Goal: Communication & Community: Answer question/provide support

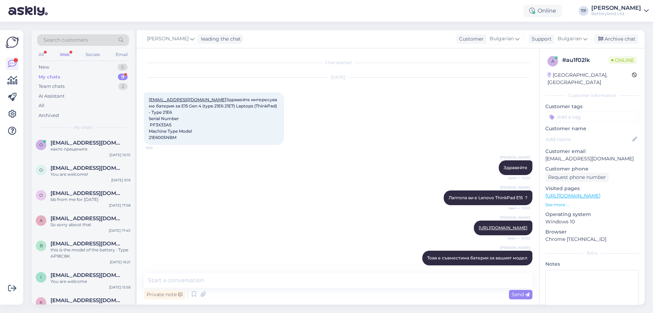
scroll to position [158, 0]
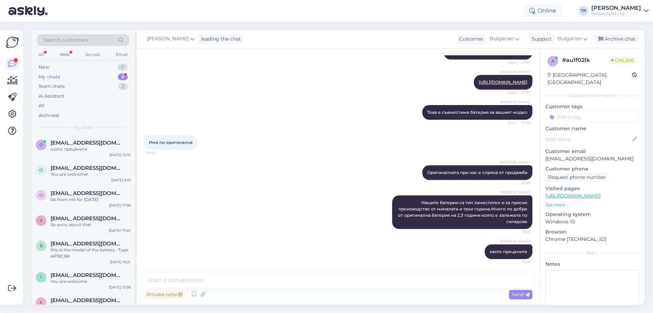
click at [117, 75] on div "My chats 9" at bounding box center [83, 77] width 92 height 10
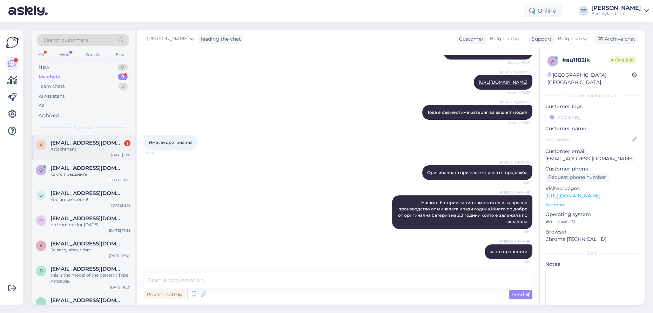
click at [99, 142] on div "[EMAIL_ADDRESS][DOMAIN_NAME] 1" at bounding box center [90, 143] width 80 height 6
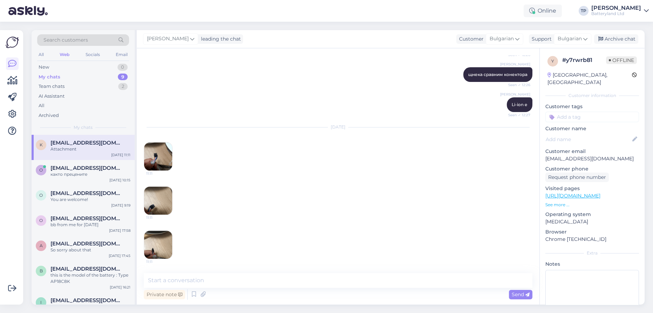
scroll to position [172, 0]
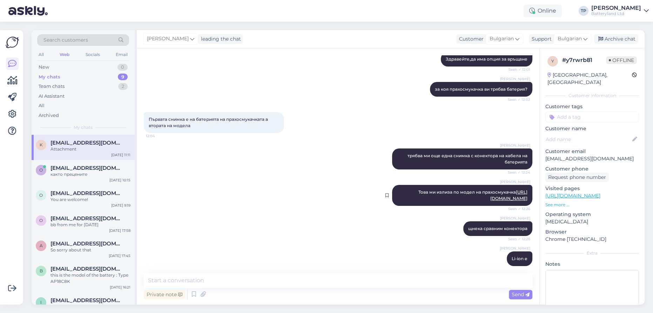
click at [490, 197] on link "[URL][DOMAIN_NAME]" at bounding box center [508, 196] width 37 height 12
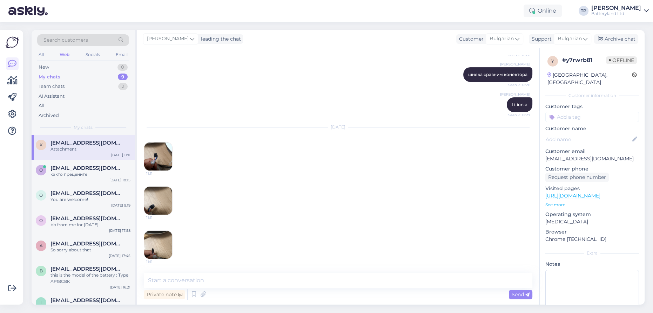
scroll to position [331, 0]
click at [156, 158] on img at bounding box center [158, 157] width 28 height 28
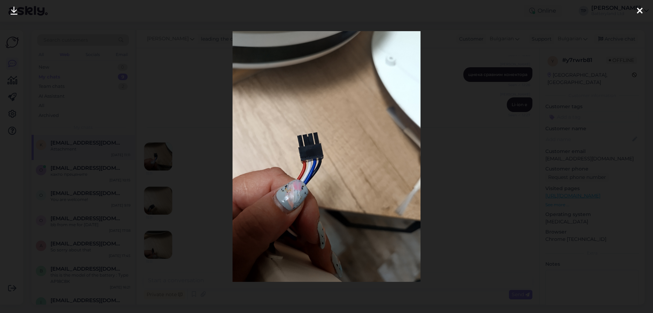
drag, startPoint x: 636, startPoint y: 8, endPoint x: 631, endPoint y: 12, distance: 6.0
click at [636, 9] on div at bounding box center [640, 11] width 14 height 22
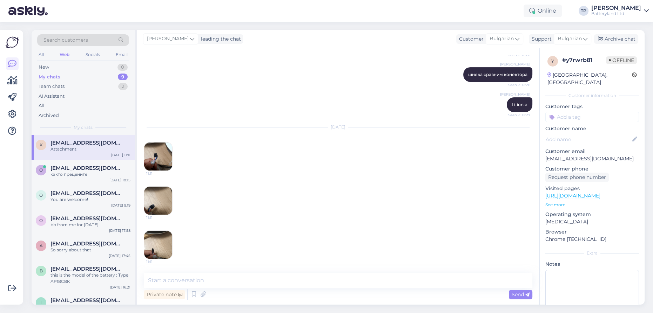
click at [153, 205] on img at bounding box center [158, 201] width 28 height 28
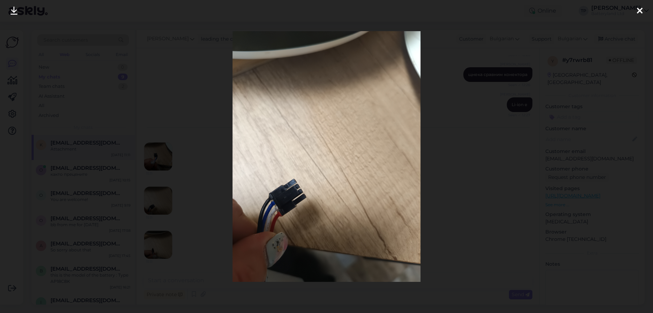
drag, startPoint x: 640, startPoint y: 10, endPoint x: 488, endPoint y: 108, distance: 180.9
click at [638, 12] on icon at bounding box center [640, 11] width 6 height 9
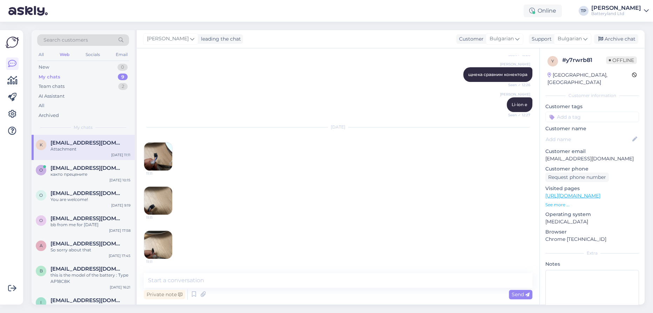
click at [165, 249] on img at bounding box center [158, 245] width 28 height 28
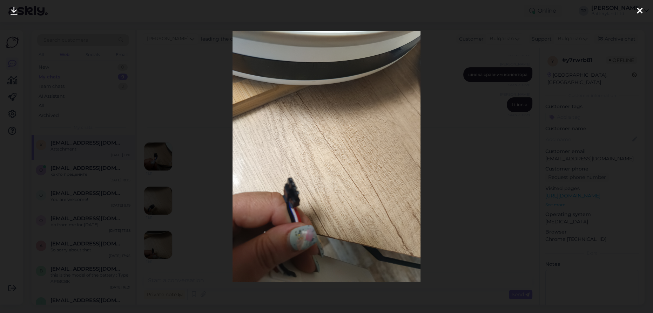
drag, startPoint x: 640, startPoint y: 13, endPoint x: 498, endPoint y: 2, distance: 142.1
click at [638, 13] on icon at bounding box center [640, 11] width 6 height 9
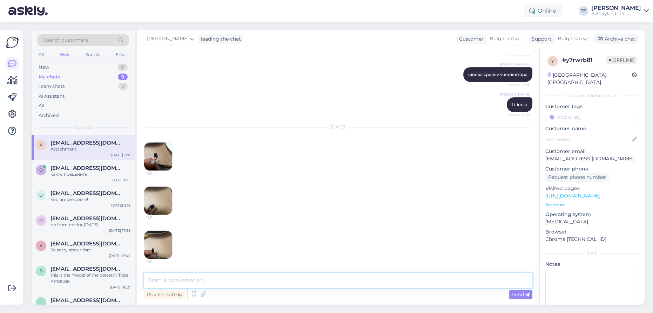
click at [229, 280] on textarea at bounding box center [338, 280] width 388 height 15
type textarea "Изглежда да е същият конектор"
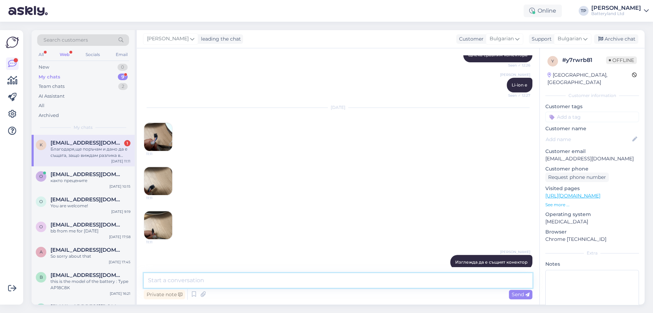
scroll to position [398, 0]
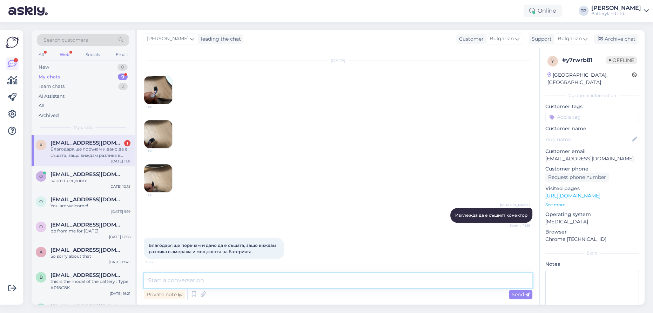
click at [215, 281] on textarea at bounding box center [338, 280] width 388 height 15
type textarea "волтажа е важен"
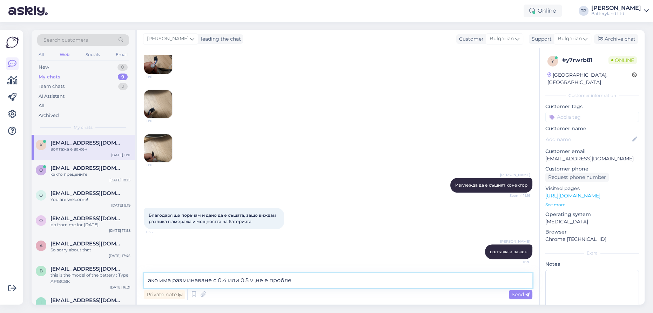
type textarea "ако има разминаване с 0.4 или 0.5 v ,не е проблем"
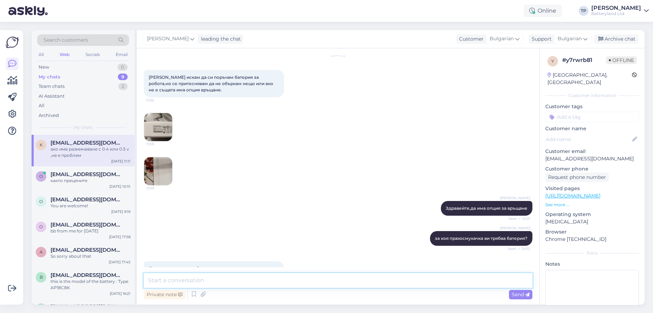
scroll to position [0, 0]
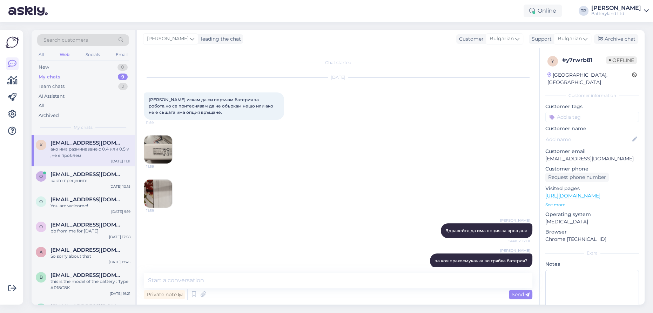
click at [156, 152] on img at bounding box center [158, 150] width 28 height 28
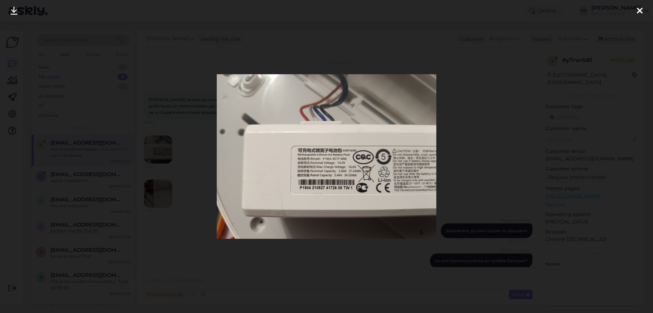
click at [125, 177] on div at bounding box center [326, 156] width 653 height 313
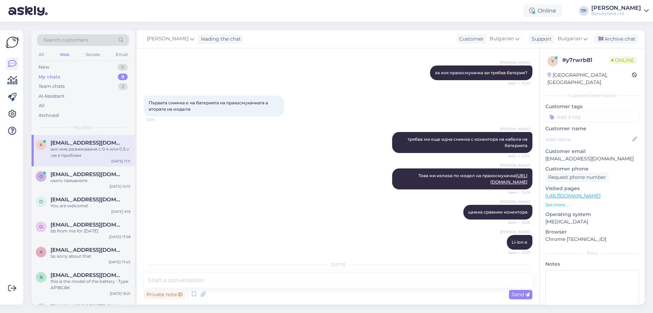
scroll to position [191, 0]
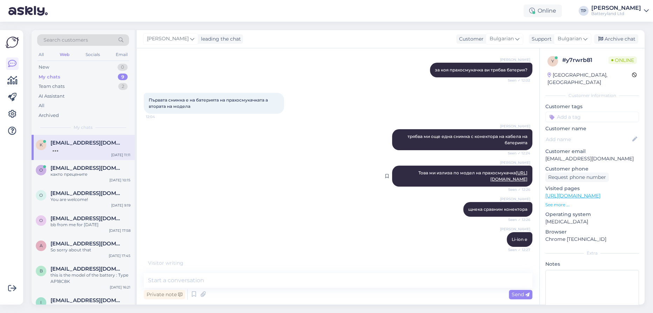
click at [490, 181] on link "[URL][DOMAIN_NAME]" at bounding box center [508, 176] width 37 height 12
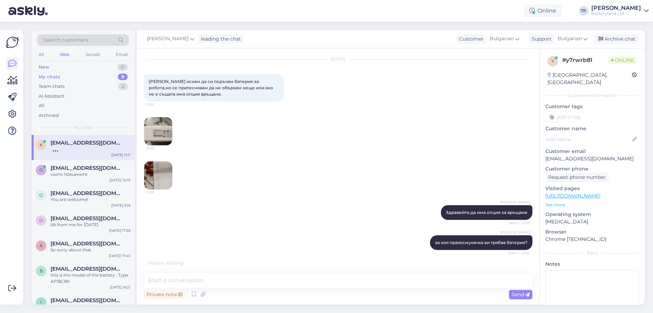
scroll to position [0, 0]
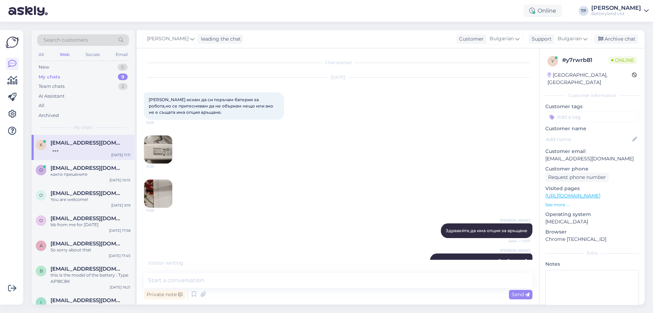
click at [161, 155] on img at bounding box center [158, 150] width 28 height 28
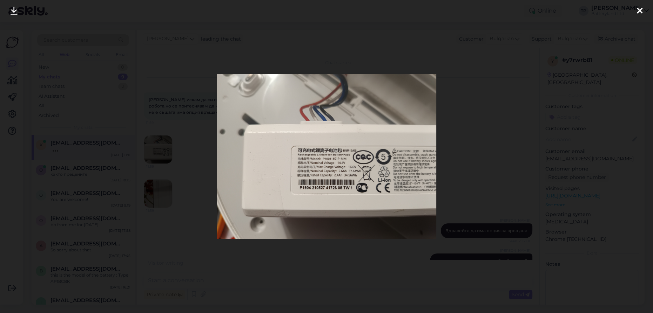
click at [534, 149] on div at bounding box center [326, 156] width 653 height 313
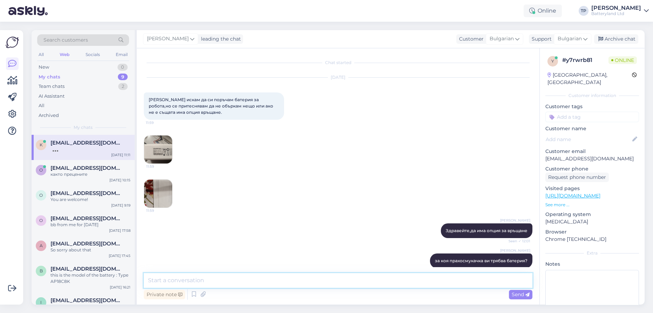
click at [260, 280] on textarea at bounding box center [338, 280] width 388 height 15
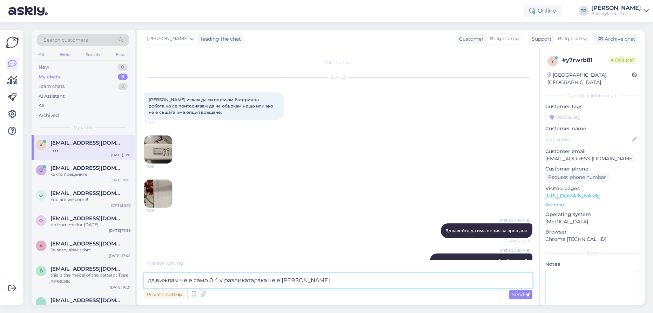
type textarea "да,виждам че е само 0.4 v разликата,така че е ОК"
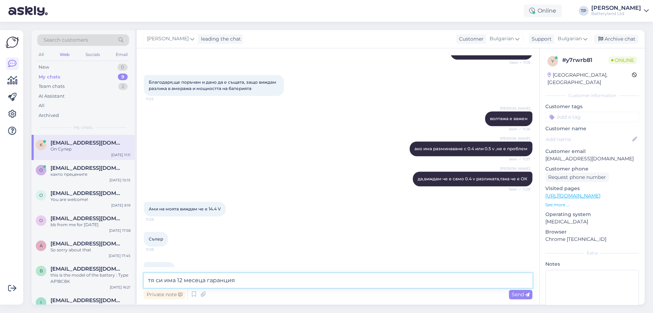
scroll to position [579, 0]
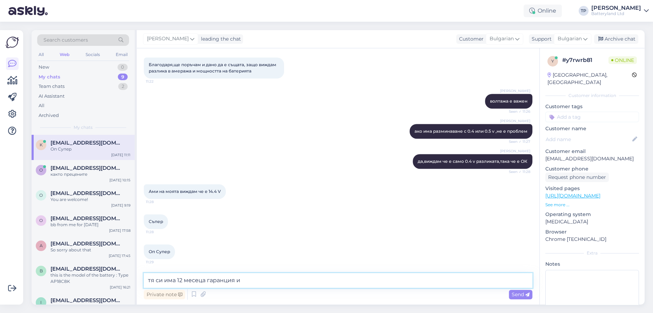
type textarea "тя си има 12 месеца гаранция"
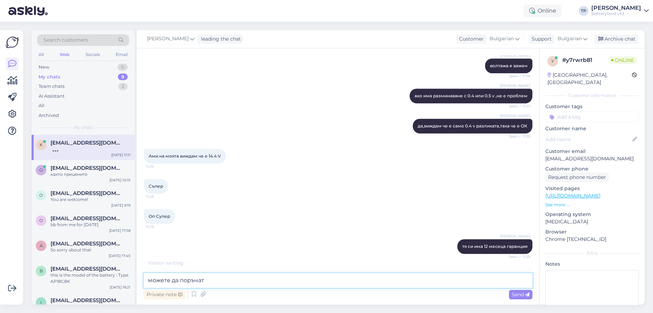
type textarea "можете да поръчате"
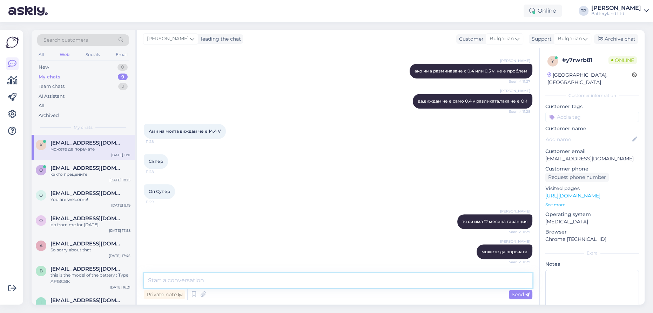
scroll to position [669, 0]
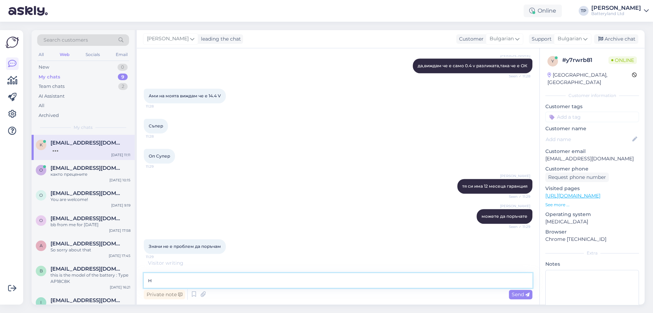
type textarea "не"
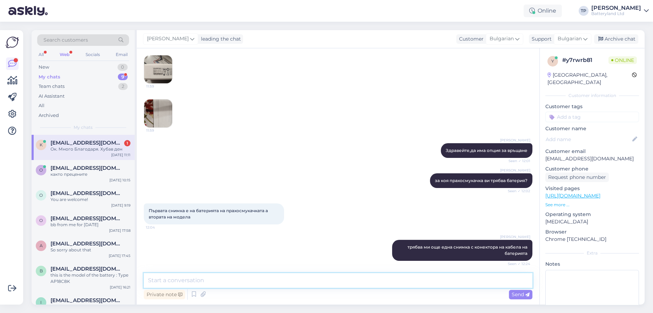
scroll to position [0, 0]
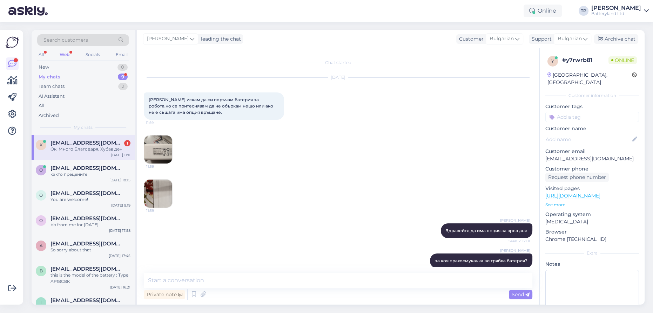
click at [157, 150] on img at bounding box center [158, 150] width 28 height 28
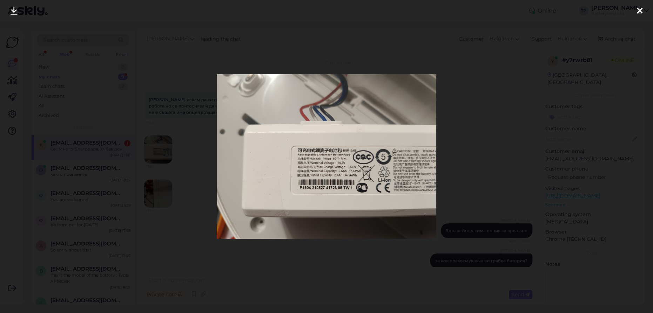
click at [640, 8] on icon at bounding box center [640, 11] width 6 height 9
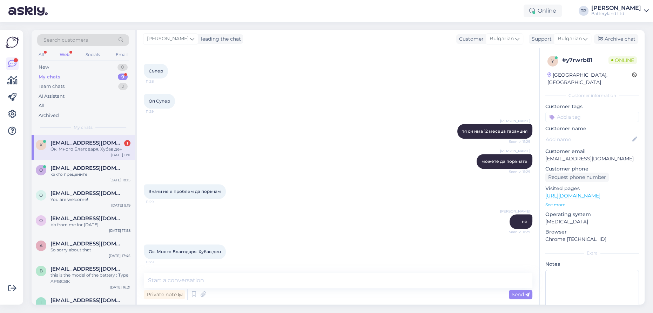
scroll to position [730, 0]
click at [208, 278] on textarea at bounding box center [338, 280] width 388 height 15
type textarea "И аз"
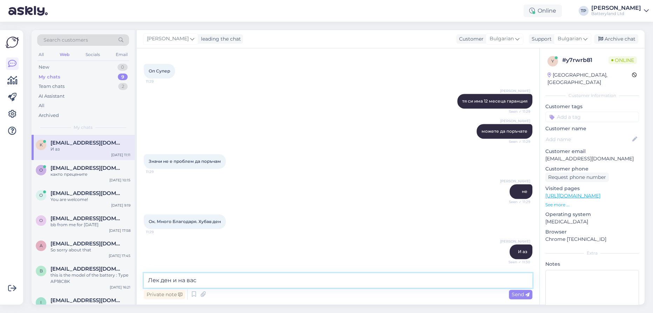
type textarea "Лек ден и на вас!"
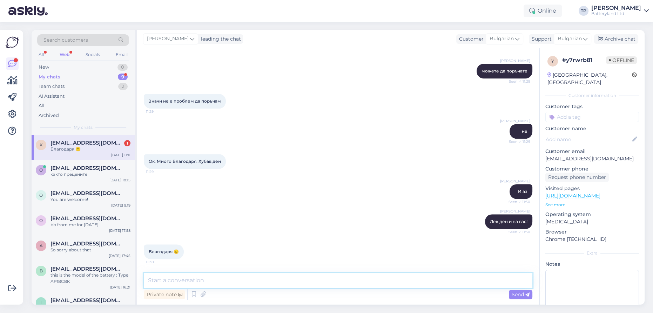
scroll to position [820, 0]
click at [178, 275] on textarea at bounding box center [338, 280] width 388 height 15
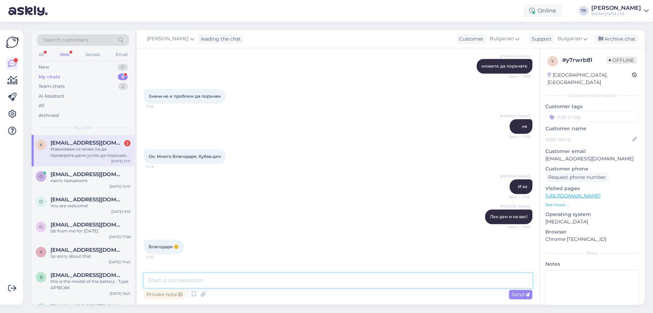
scroll to position [857, 0]
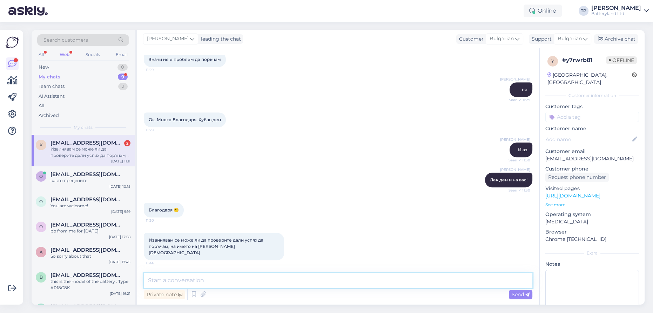
click at [219, 281] on textarea at bounding box center [338, 280] width 388 height 15
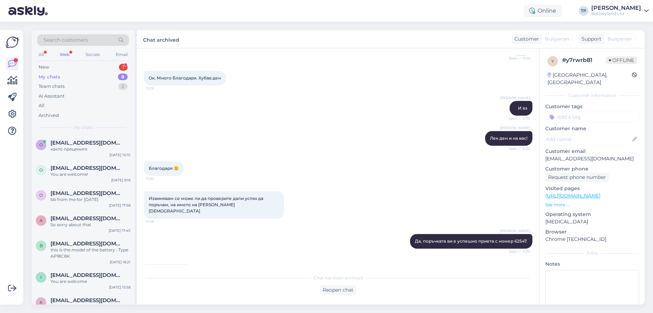
scroll to position [887, 0]
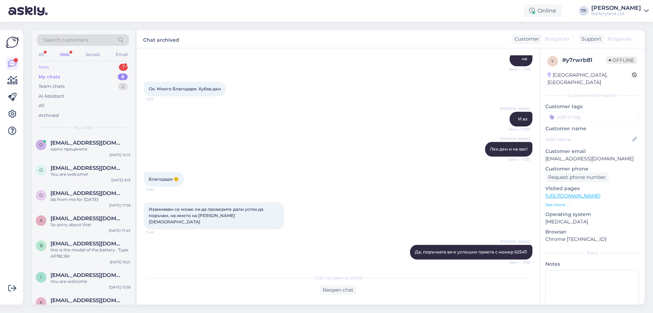
click at [109, 64] on div "New 1" at bounding box center [83, 67] width 92 height 10
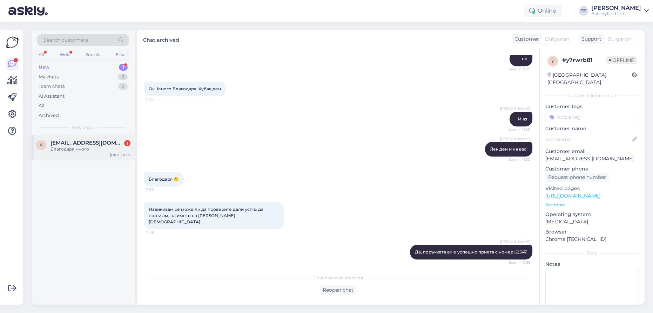
click at [79, 144] on span "[EMAIL_ADDRESS][DOMAIN_NAME]" at bounding box center [86, 143] width 73 height 6
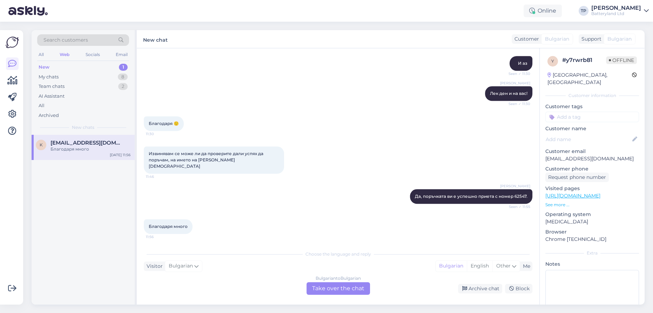
click at [329, 289] on div "Bulgarian to Bulgarian Take over the chat" at bounding box center [337, 289] width 63 height 13
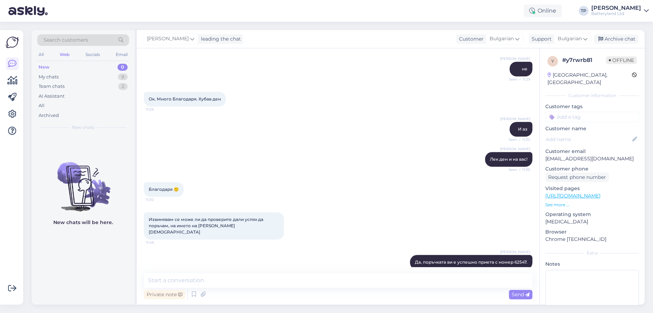
scroll to position [917, 0]
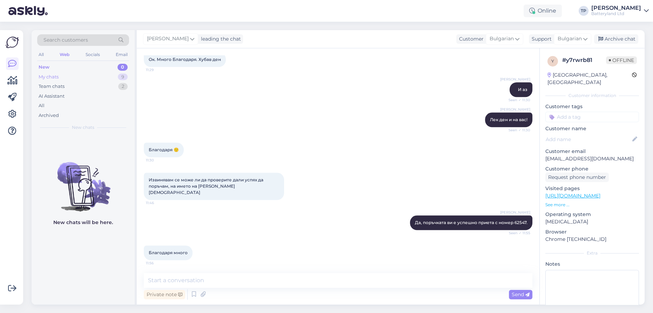
click at [81, 77] on div "My chats 9" at bounding box center [83, 77] width 92 height 10
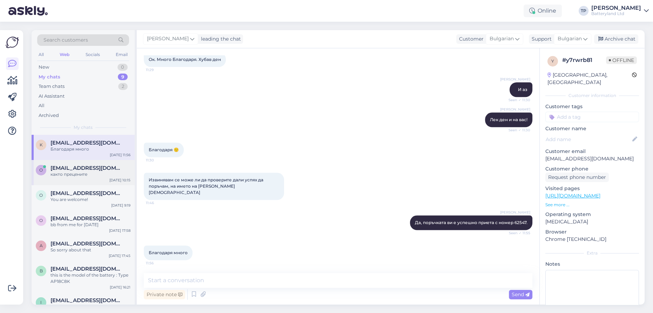
click at [78, 171] on div "[EMAIL_ADDRESS][DOMAIN_NAME] както прецените" at bounding box center [90, 171] width 80 height 13
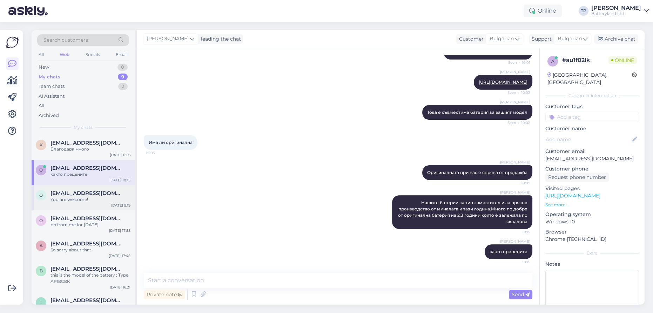
click at [70, 190] on span "[EMAIL_ADDRESS][DOMAIN_NAME]" at bounding box center [86, 193] width 73 height 6
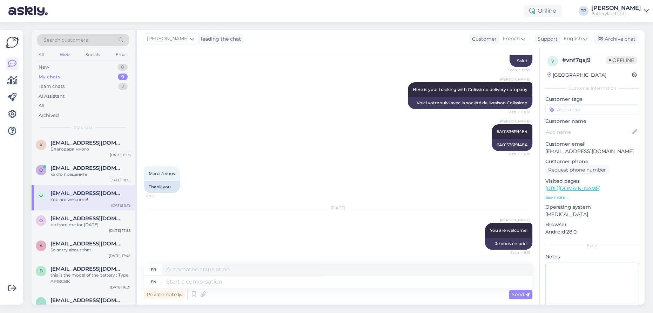
scroll to position [262, 0]
click at [88, 39] on div "Search customers" at bounding box center [83, 40] width 92 height 12
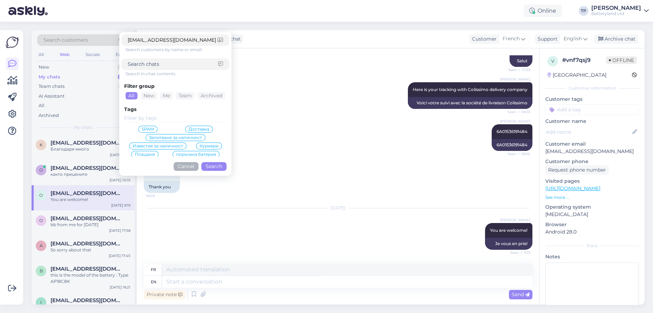
type input "[EMAIL_ADDRESS][DOMAIN_NAME]"
click at [214, 166] on button "Search" at bounding box center [213, 166] width 25 height 9
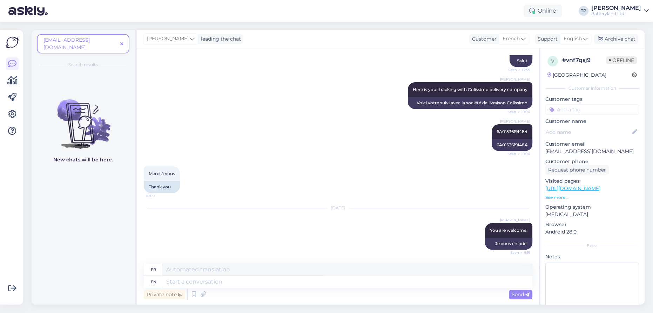
drag, startPoint x: 121, startPoint y: 39, endPoint x: 114, endPoint y: 41, distance: 7.3
click at [120, 42] on icon at bounding box center [121, 44] width 3 height 5
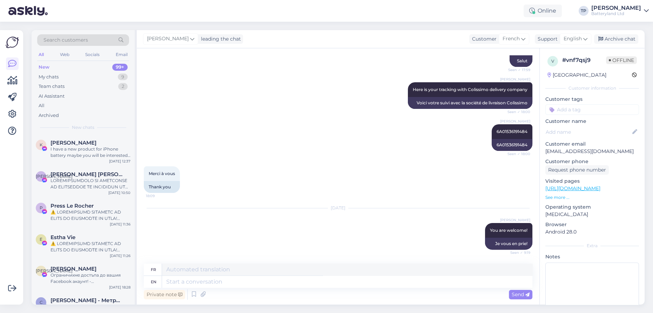
click at [68, 38] on span "Search customers" at bounding box center [65, 39] width 45 height 7
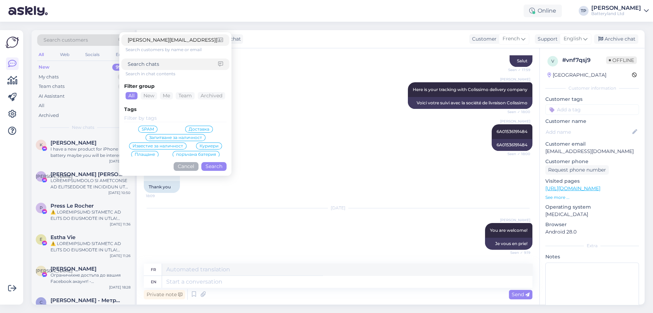
type input "[PERSON_NAME][EMAIL_ADDRESS][DOMAIN_NAME]"
click at [215, 168] on button "Search" at bounding box center [213, 166] width 25 height 9
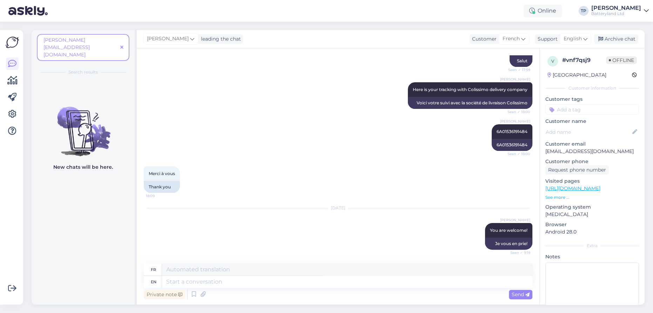
click at [122, 45] on icon at bounding box center [121, 47] width 3 height 5
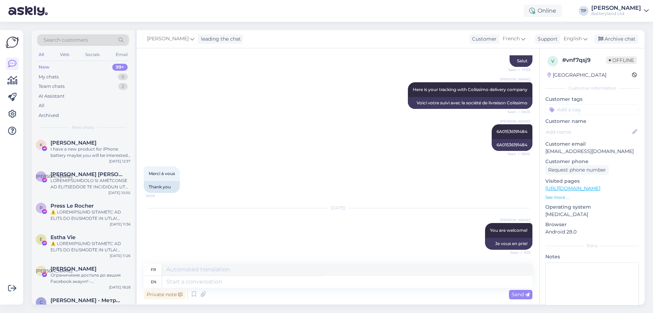
click at [67, 39] on span "Search customers" at bounding box center [65, 39] width 45 height 7
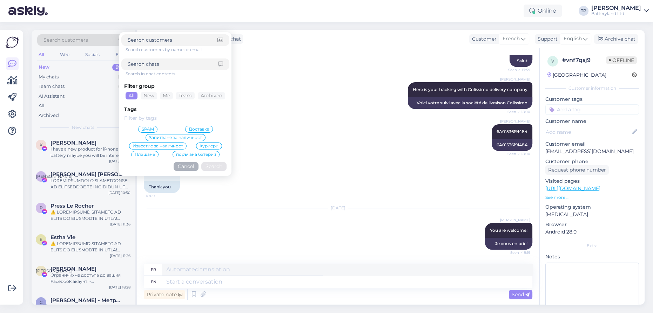
click at [140, 66] on input at bounding box center [173, 64] width 90 height 7
paste input "[PERSON_NAME][EMAIL_ADDRESS][DOMAIN_NAME]"
type input "[PERSON_NAME][EMAIL_ADDRESS][DOMAIN_NAME]"
click at [211, 167] on button "Search" at bounding box center [213, 166] width 25 height 9
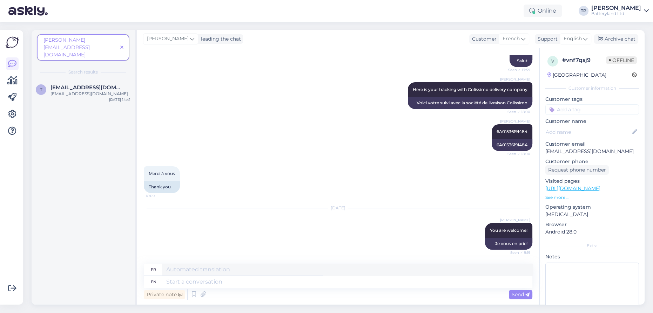
click at [121, 45] on icon at bounding box center [121, 47] width 3 height 5
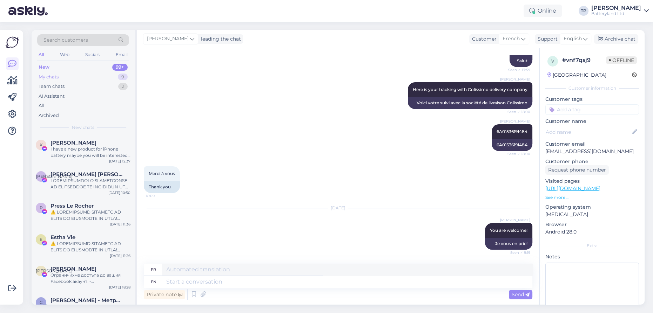
click at [69, 75] on div "My chats 9" at bounding box center [83, 77] width 92 height 10
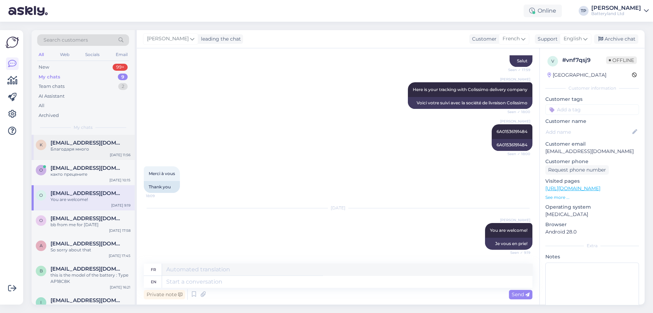
click at [65, 148] on div "[EMAIL_ADDRESS][DOMAIN_NAME] Благодаря много" at bounding box center [90, 146] width 80 height 13
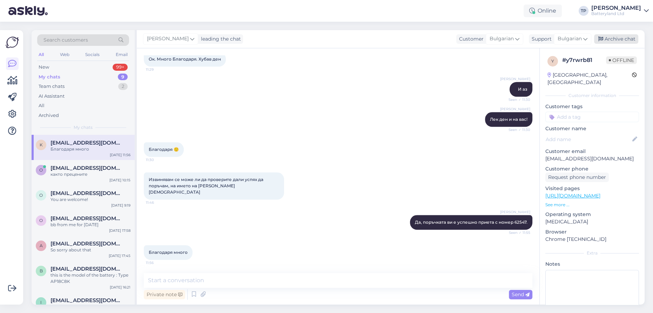
click at [609, 41] on div "Archive chat" at bounding box center [616, 38] width 44 height 9
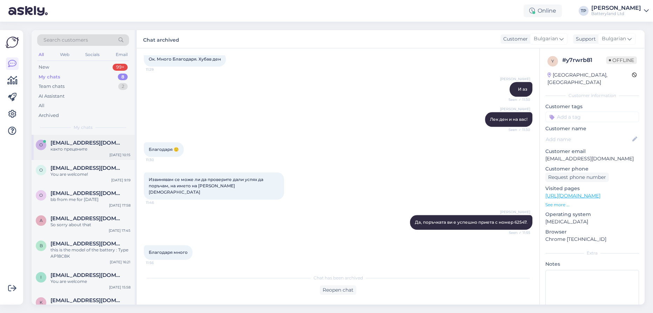
click at [87, 142] on span "[EMAIL_ADDRESS][DOMAIN_NAME]" at bounding box center [86, 143] width 73 height 6
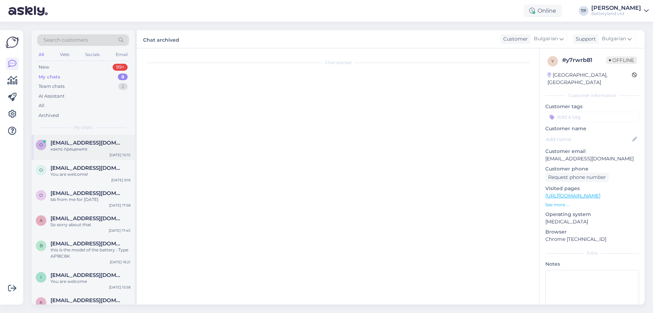
scroll to position [158, 0]
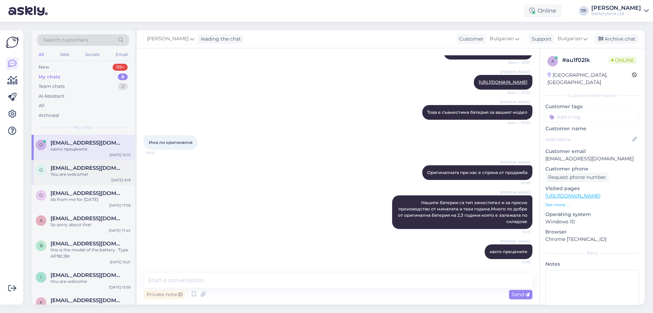
click at [82, 168] on span "[EMAIL_ADDRESS][DOMAIN_NAME]" at bounding box center [86, 168] width 73 height 6
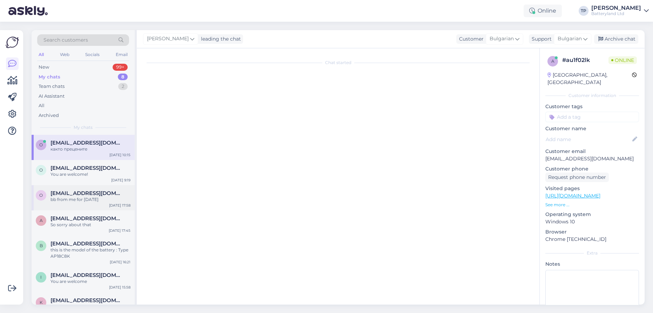
scroll to position [262, 0]
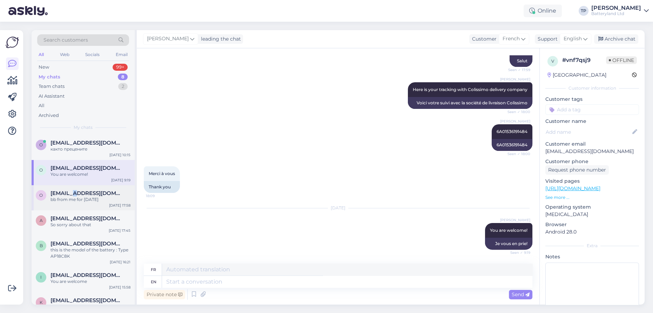
click at [73, 192] on div "[EMAIL_ADDRESS][DOMAIN_NAME] bb from me for [DATE]" at bounding box center [90, 196] width 80 height 13
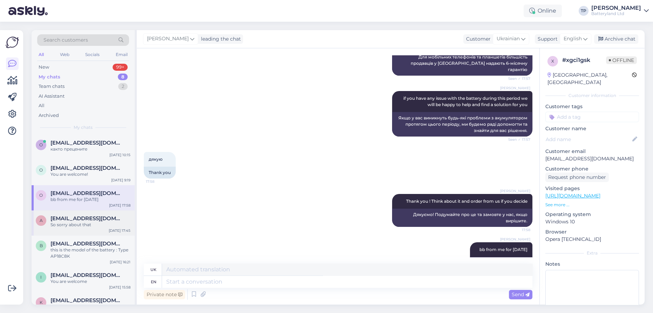
click at [62, 220] on div "a [EMAIL_ADDRESS][DOMAIN_NAME] So sorry about that [DATE] 17:45" at bounding box center [83, 223] width 103 height 25
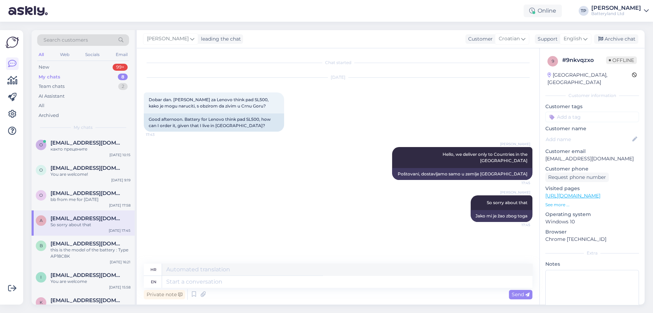
scroll to position [0, 0]
click at [55, 246] on div "b [EMAIL_ADDRESS][DOMAIN_NAME] this is the model of the battery : Type AP18C8K …" at bounding box center [83, 252] width 103 height 32
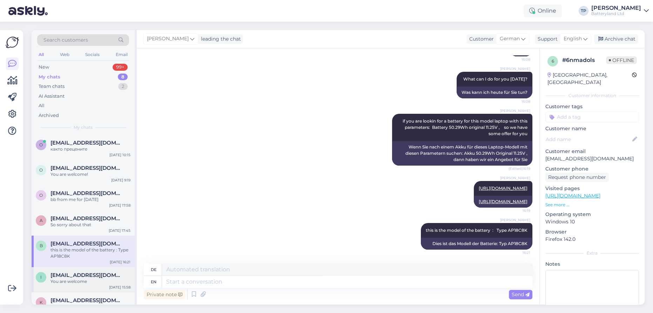
click at [47, 272] on div "i [EMAIL_ADDRESS][DOMAIN_NAME] You are welcome" at bounding box center [83, 278] width 95 height 13
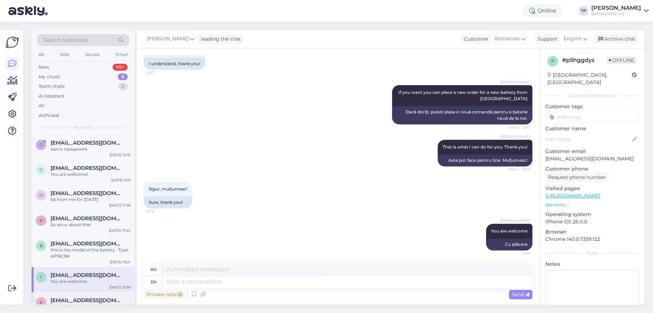
click at [53, 298] on span "[EMAIL_ADDRESS][DOMAIN_NAME]" at bounding box center [86, 301] width 73 height 6
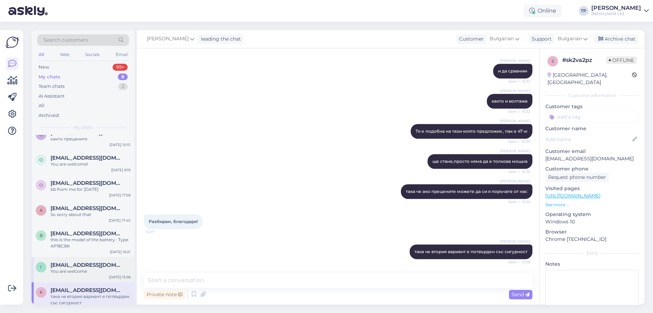
scroll to position [15, 0]
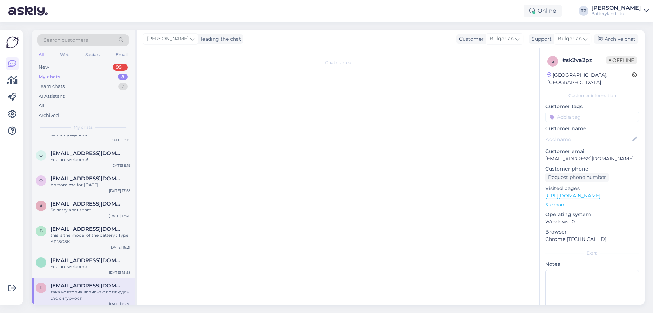
scroll to position [937, 0]
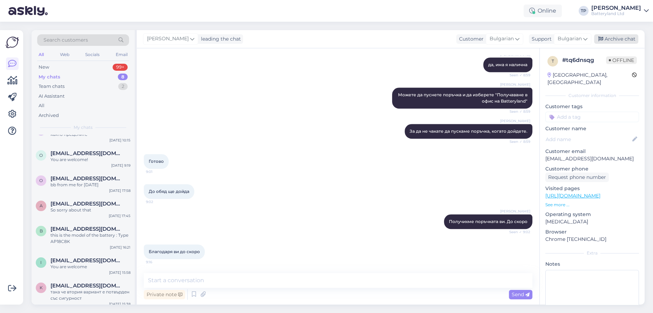
click at [623, 43] on div "Archive chat" at bounding box center [616, 38] width 44 height 9
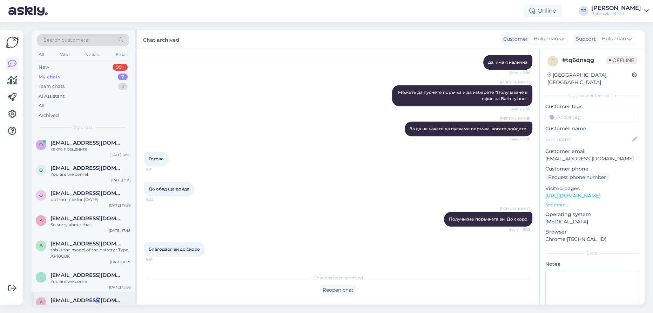
click at [84, 293] on div "k [EMAIL_ADDRESS][DOMAIN_NAME] така че втория вариант е потвърден със сигурност…" at bounding box center [83, 309] width 103 height 32
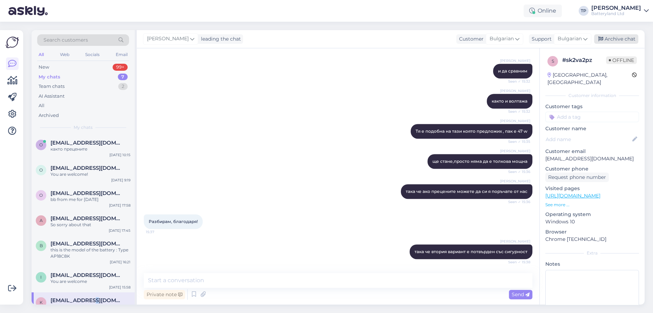
click at [614, 40] on div "Archive chat" at bounding box center [616, 38] width 44 height 9
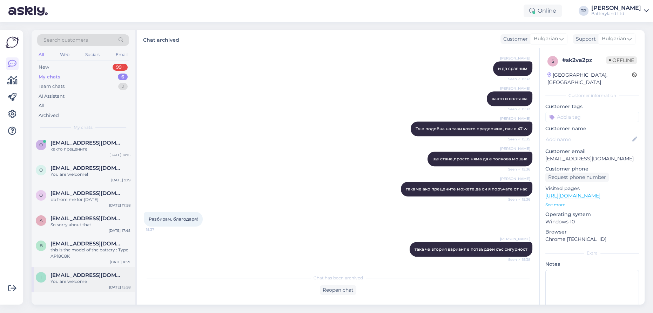
click at [70, 272] on span "[EMAIL_ADDRESS][DOMAIN_NAME]" at bounding box center [86, 275] width 73 height 6
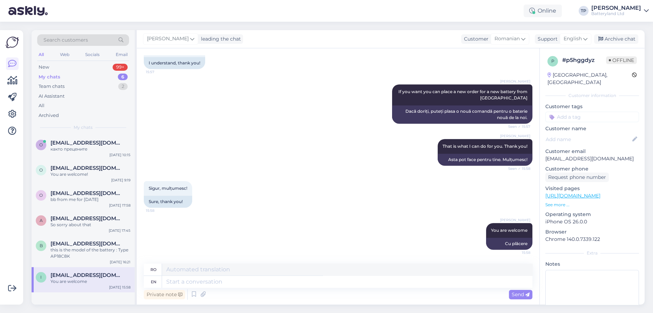
scroll to position [512, 0]
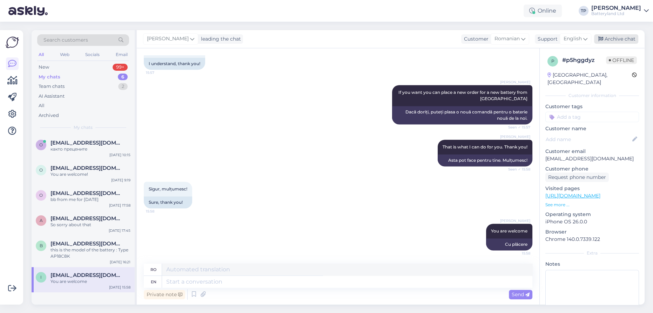
click at [618, 38] on div "Archive chat" at bounding box center [616, 38] width 44 height 9
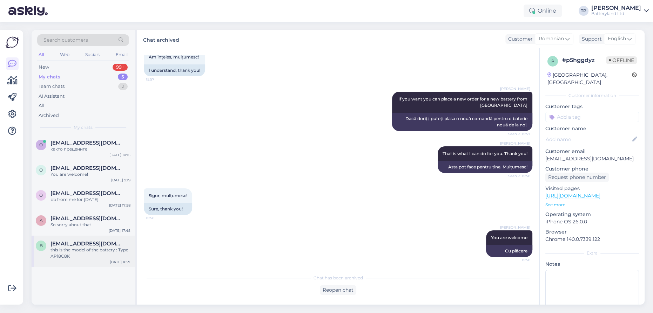
click at [70, 236] on div "b [EMAIL_ADDRESS][DOMAIN_NAME] this is the model of the battery : Type AP18C8K …" at bounding box center [83, 252] width 103 height 32
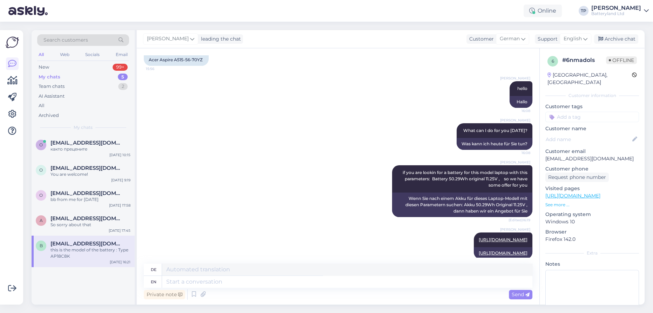
scroll to position [0, 0]
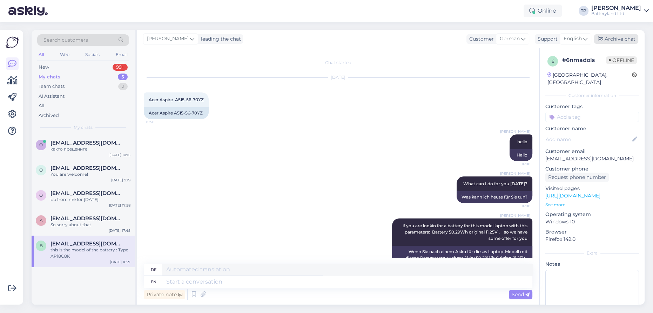
drag, startPoint x: 611, startPoint y: 38, endPoint x: 462, endPoint y: 69, distance: 152.2
click at [610, 38] on div "Archive chat" at bounding box center [616, 38] width 44 height 9
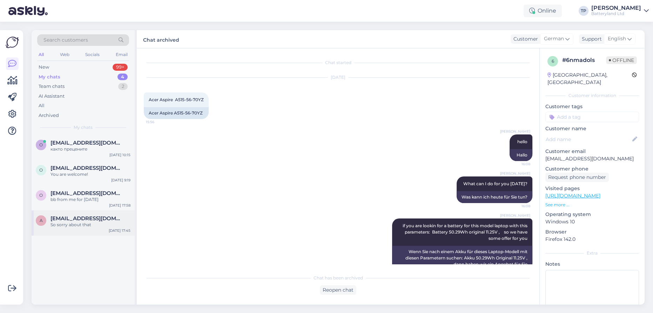
click at [98, 211] on div "a [EMAIL_ADDRESS][DOMAIN_NAME] So sorry about that [DATE] 17:45" at bounding box center [83, 223] width 103 height 25
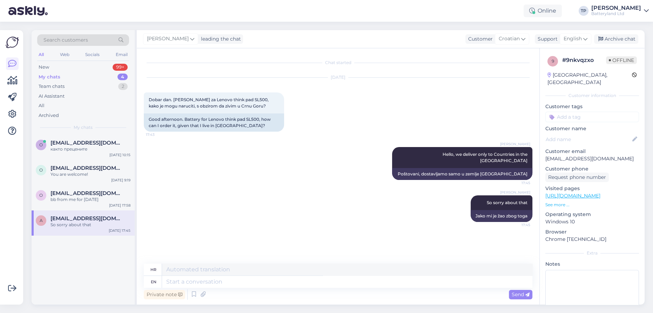
drag, startPoint x: 623, startPoint y: 40, endPoint x: 501, endPoint y: 104, distance: 138.5
click at [623, 40] on div "Archive chat" at bounding box center [616, 38] width 44 height 9
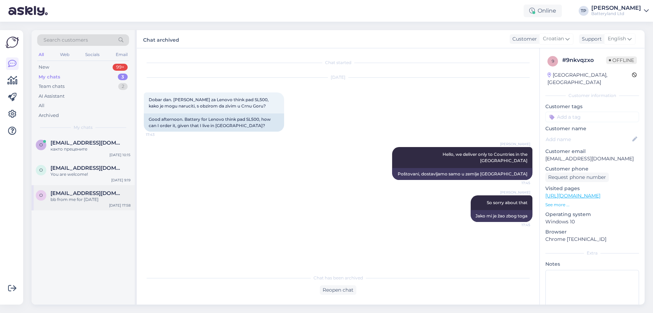
click at [97, 193] on div "[EMAIL_ADDRESS][DOMAIN_NAME] bb from me for [DATE]" at bounding box center [90, 196] width 80 height 13
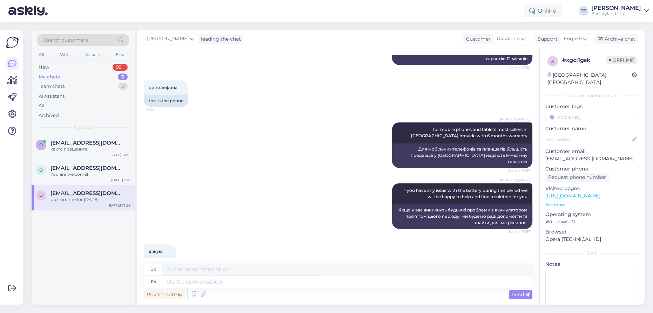
scroll to position [1353, 0]
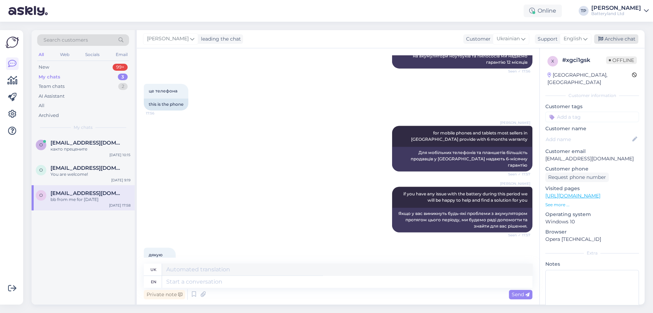
click at [620, 39] on div "Archive chat" at bounding box center [616, 38] width 44 height 9
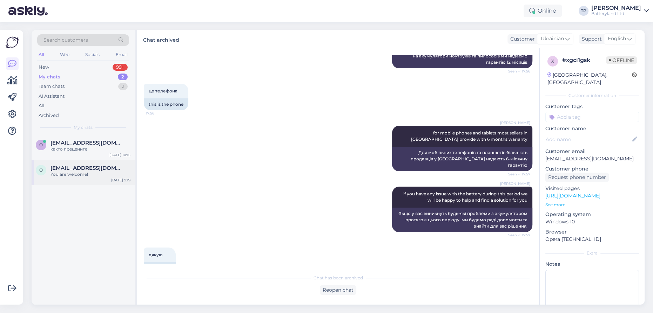
click at [87, 167] on span "[EMAIL_ADDRESS][DOMAIN_NAME]" at bounding box center [86, 168] width 73 height 6
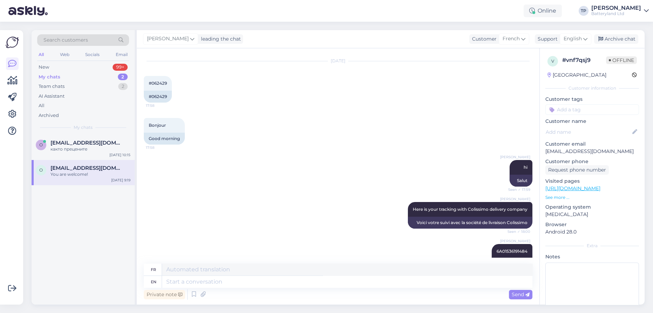
scroll to position [135, 0]
